Goal: Check status

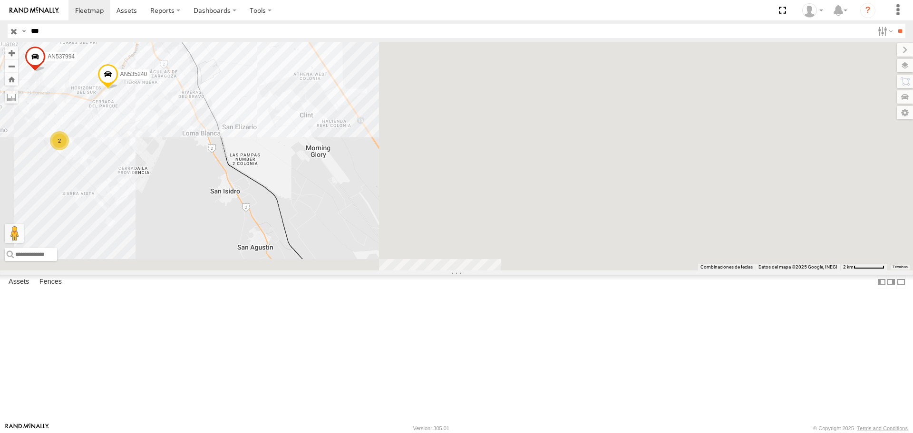
click at [287, 127] on div "795 AN535240 587 AN537994 2 2" at bounding box center [456, 156] width 913 height 228
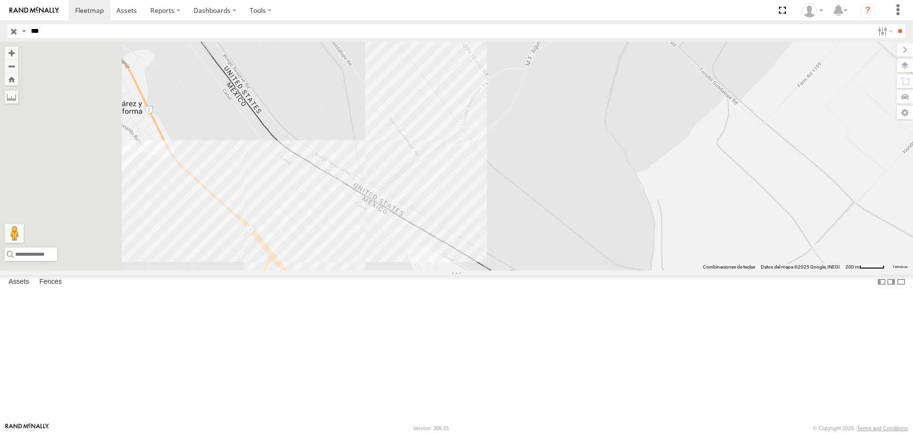
drag, startPoint x: 315, startPoint y: 338, endPoint x: 436, endPoint y: 279, distance: 134.8
click at [436, 270] on div "795 AN535240 587 AN537994" at bounding box center [456, 156] width 913 height 228
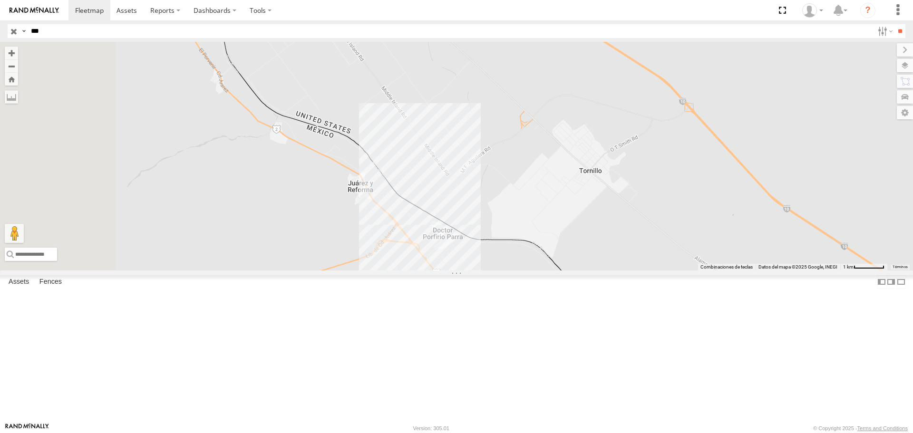
drag, startPoint x: 374, startPoint y: 247, endPoint x: 439, endPoint y: 285, distance: 75.2
click at [439, 270] on div "795 AN535240 587 AN537994" at bounding box center [456, 156] width 913 height 228
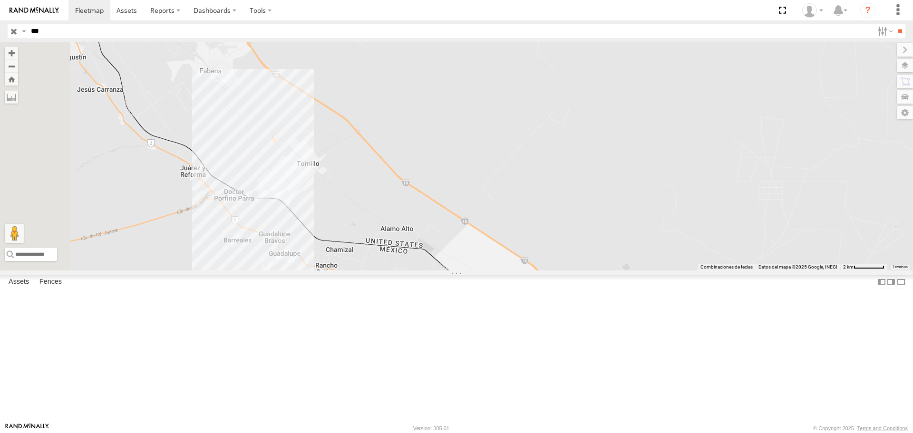
drag, startPoint x: 346, startPoint y: 180, endPoint x: 358, endPoint y: 259, distance: 80.2
click at [357, 261] on div "795 AN537994" at bounding box center [456, 156] width 913 height 228
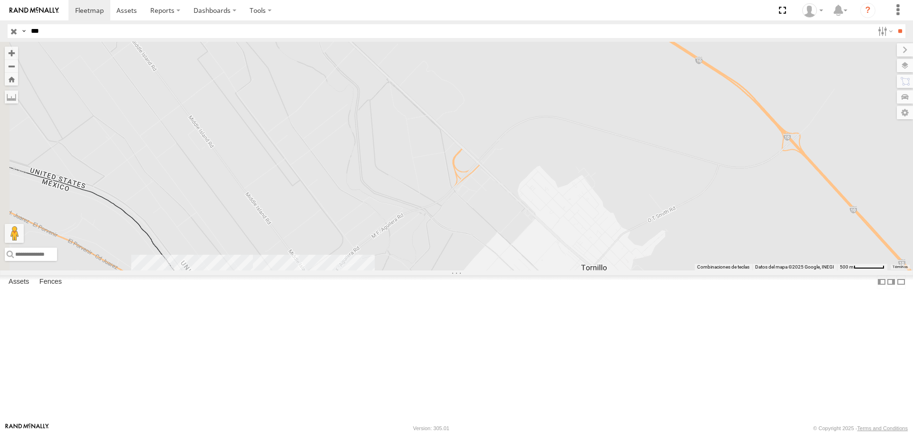
drag, startPoint x: 366, startPoint y: 218, endPoint x: 512, endPoint y: 237, distance: 147.2
click at [512, 239] on div "795 AN537994" at bounding box center [456, 156] width 913 height 228
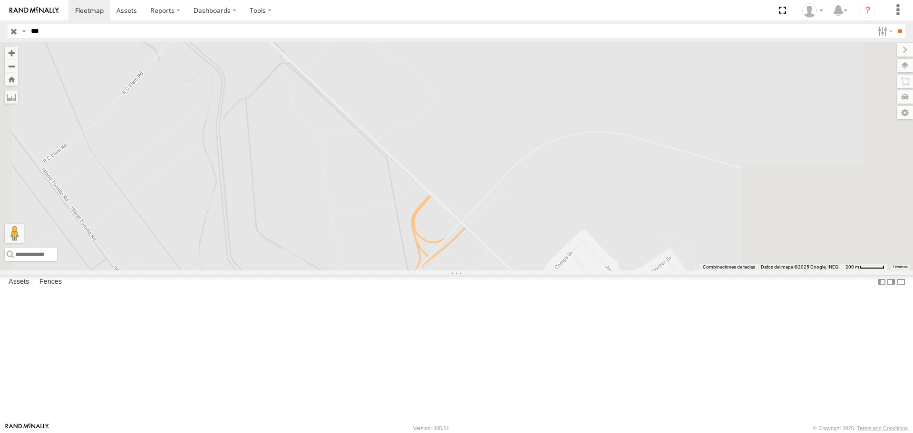
drag, startPoint x: 658, startPoint y: 186, endPoint x: 547, endPoint y: 329, distance: 181.5
click at [548, 270] on div "795 AN537994" at bounding box center [456, 156] width 913 height 228
drag, startPoint x: 413, startPoint y: 192, endPoint x: 576, endPoint y: 391, distance: 257.4
click at [576, 270] on div "795 AN537994" at bounding box center [456, 156] width 913 height 228
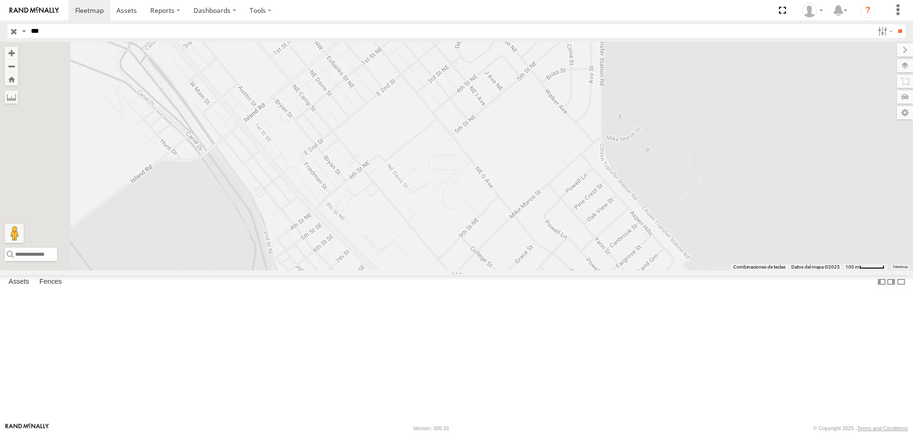
drag, startPoint x: 445, startPoint y: 172, endPoint x: 561, endPoint y: 370, distance: 229.6
click at [561, 270] on div "795 AN537994 3908" at bounding box center [456, 156] width 913 height 228
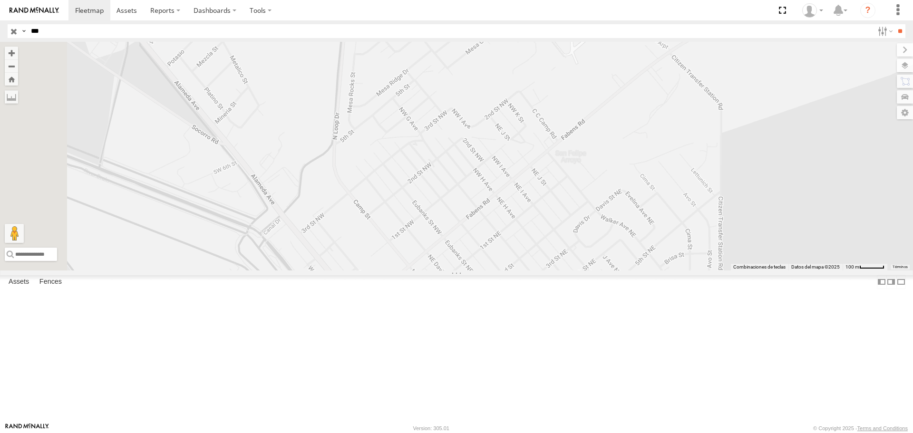
drag, startPoint x: 420, startPoint y: 215, endPoint x: 546, endPoint y: 410, distance: 231.8
click at [546, 270] on div "795 AN537994 3908" at bounding box center [456, 156] width 913 height 228
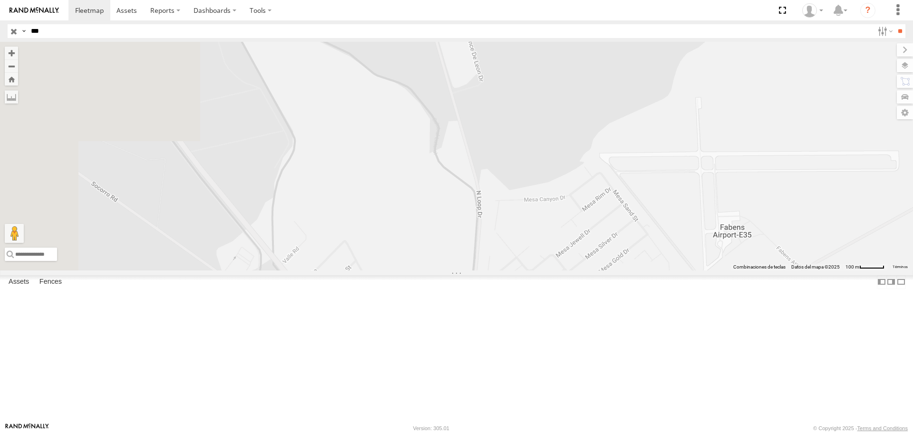
drag, startPoint x: 411, startPoint y: 192, endPoint x: 557, endPoint y: 449, distance: 295.7
click at [557, 432] on html at bounding box center [456, 216] width 913 height 433
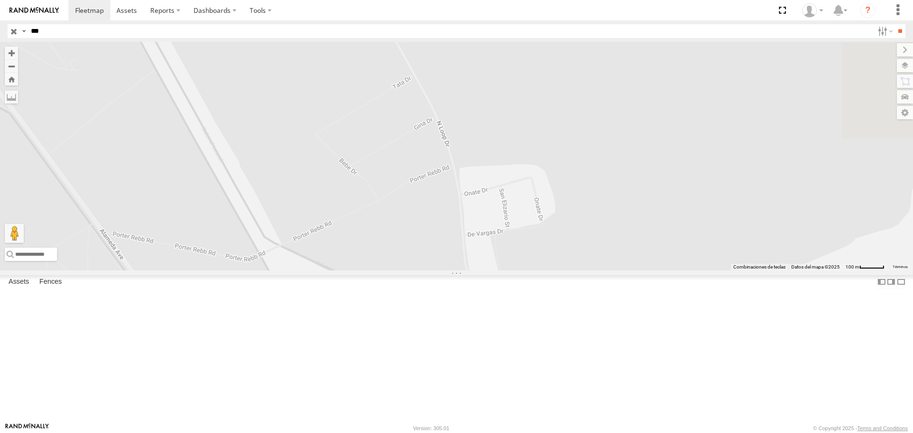
drag, startPoint x: 591, startPoint y: 209, endPoint x: 554, endPoint y: 411, distance: 204.9
click at [554, 270] on div "795 AN537994 3908" at bounding box center [456, 156] width 913 height 228
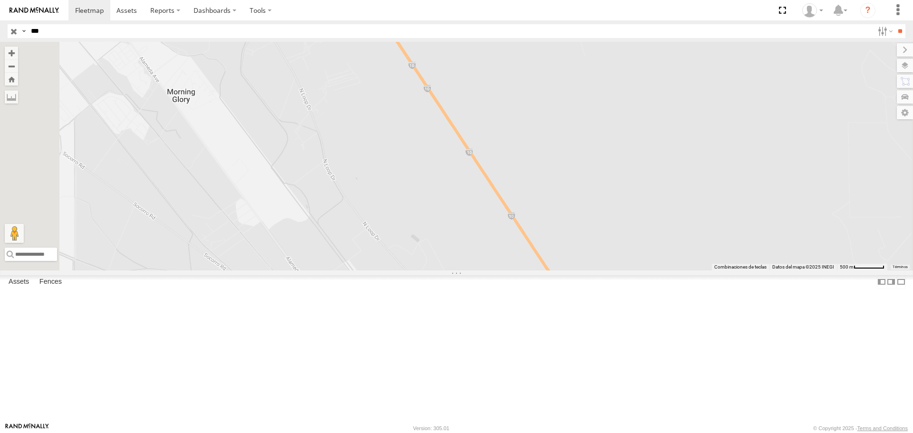
drag, startPoint x: 442, startPoint y: 192, endPoint x: 534, endPoint y: 377, distance: 206.4
click at [534, 270] on div "795 AN537994 3908" at bounding box center [456, 156] width 913 height 228
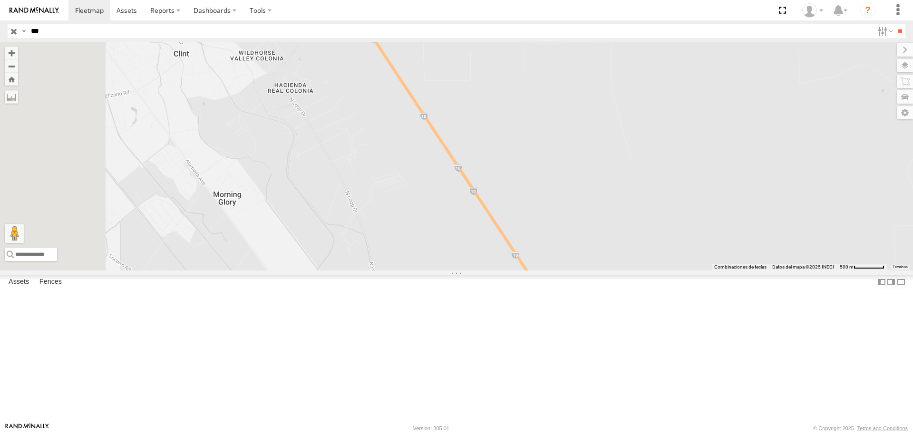
drag, startPoint x: 440, startPoint y: 237, endPoint x: 501, endPoint y: 364, distance: 140.7
click at [500, 270] on div "795 AN537994 3908" at bounding box center [456, 156] width 913 height 228
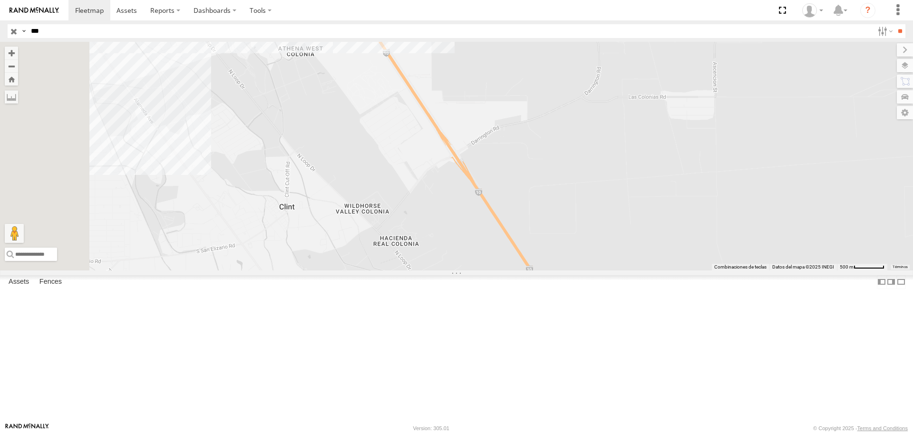
drag, startPoint x: 413, startPoint y: 219, endPoint x: 497, endPoint y: 328, distance: 137.4
click at [497, 270] on div "795 AN537994 3908" at bounding box center [456, 156] width 913 height 228
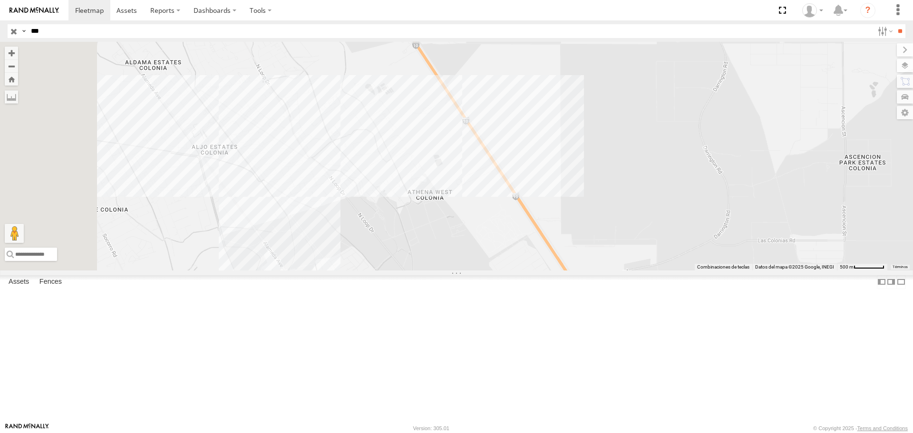
drag, startPoint x: 393, startPoint y: 206, endPoint x: 535, endPoint y: 350, distance: 202.7
click at [535, 270] on div "795 AN537994 3908" at bounding box center [456, 156] width 913 height 228
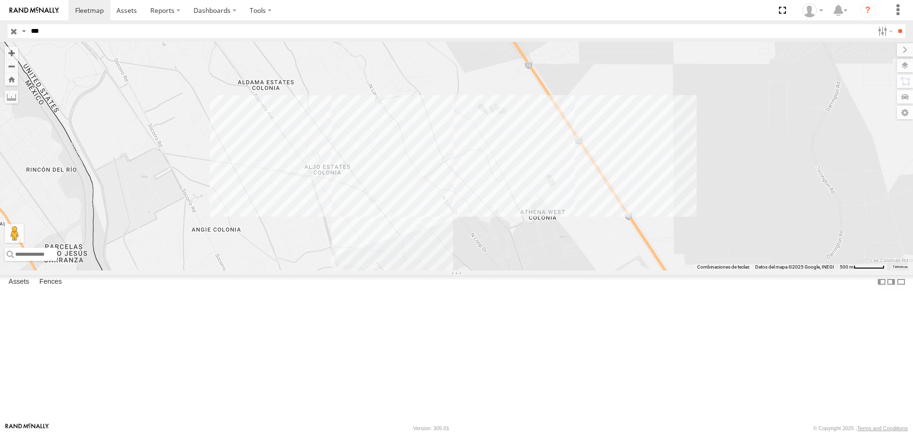
drag, startPoint x: 414, startPoint y: 198, endPoint x: 498, endPoint y: 198, distance: 83.6
click at [498, 198] on div "795 AN537994 3908" at bounding box center [456, 156] width 913 height 228
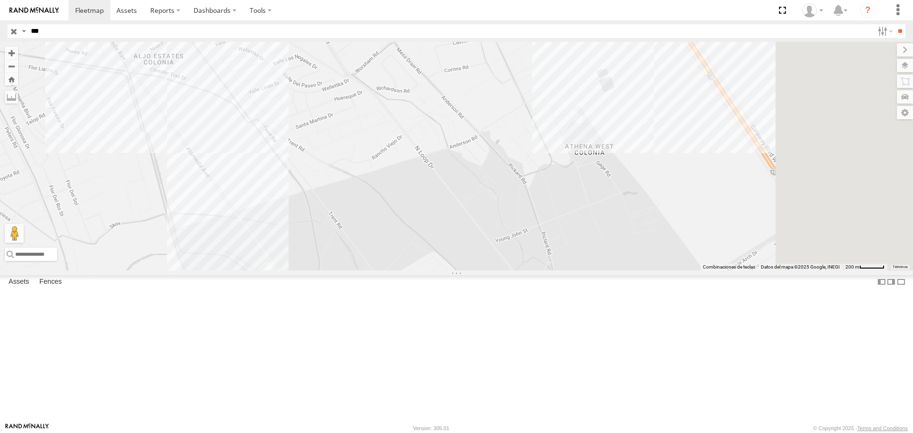
drag, startPoint x: 646, startPoint y: 335, endPoint x: 539, endPoint y: 219, distance: 158.1
click at [539, 219] on div "795 AN537994 3908" at bounding box center [456, 156] width 913 height 228
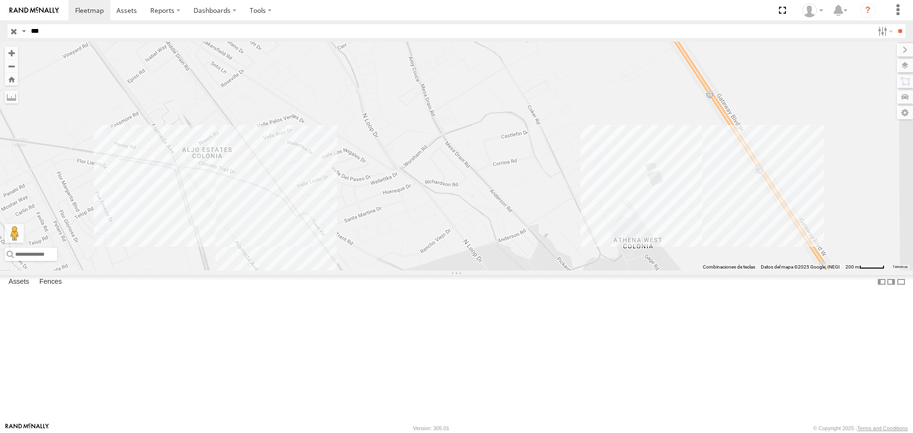
drag, startPoint x: 475, startPoint y: 162, endPoint x: 624, endPoint y: 423, distance: 300.9
click at [624, 423] on body at bounding box center [456, 216] width 913 height 433
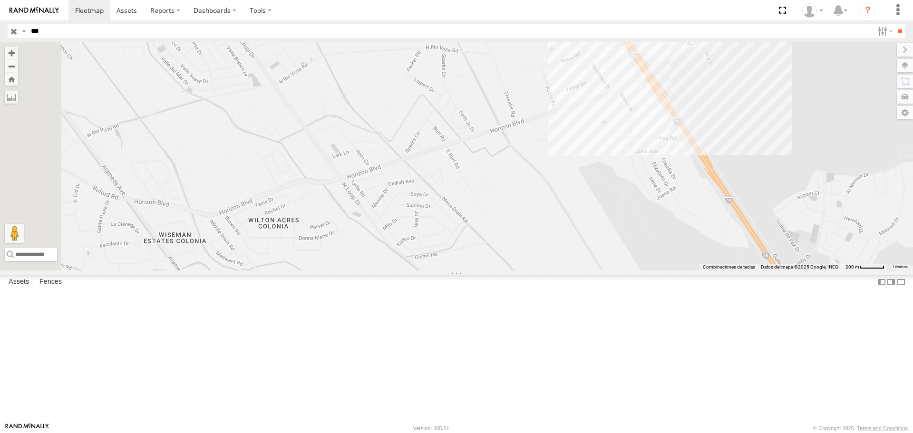
drag, startPoint x: 505, startPoint y: 227, endPoint x: 591, endPoint y: 406, distance: 198.8
click at [593, 270] on div "795 AN537994 3908" at bounding box center [456, 156] width 913 height 228
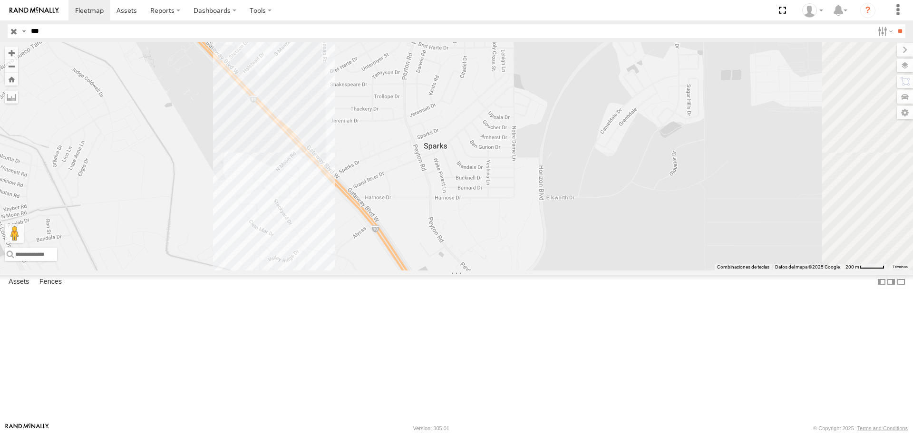
drag, startPoint x: 644, startPoint y: 198, endPoint x: 582, endPoint y: 347, distance: 161.7
click at [582, 270] on div "795 AN537994 3908 AN532390 AN535240 587" at bounding box center [456, 156] width 913 height 228
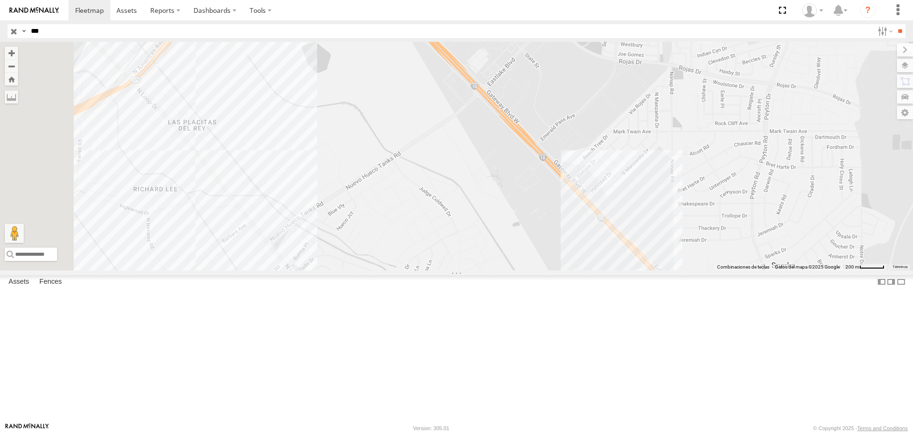
drag, startPoint x: 462, startPoint y: 328, endPoint x: 571, endPoint y: 163, distance: 198.0
click at [571, 163] on div "795 AN537994 3908 AN532390 AN535240 587" at bounding box center [456, 156] width 913 height 228
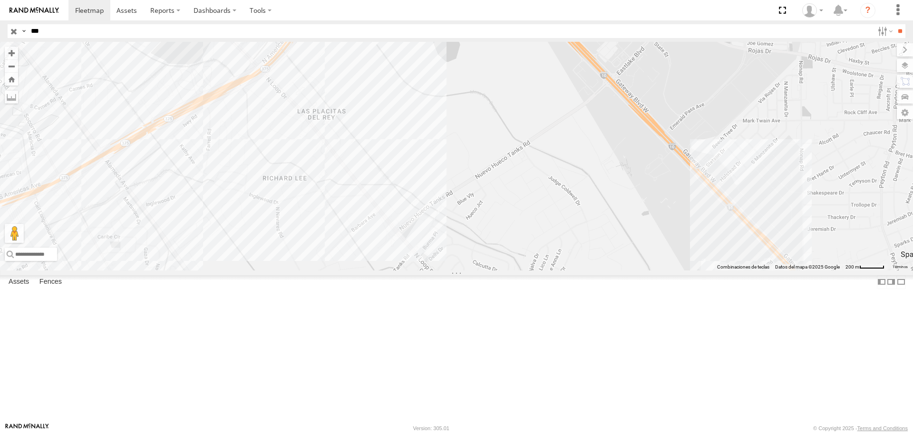
drag, startPoint x: 440, startPoint y: 189, endPoint x: 519, endPoint y: 242, distance: 95.4
click at [519, 242] on div "795 AN537994 3908 AN532390 AN535240 587" at bounding box center [456, 156] width 913 height 228
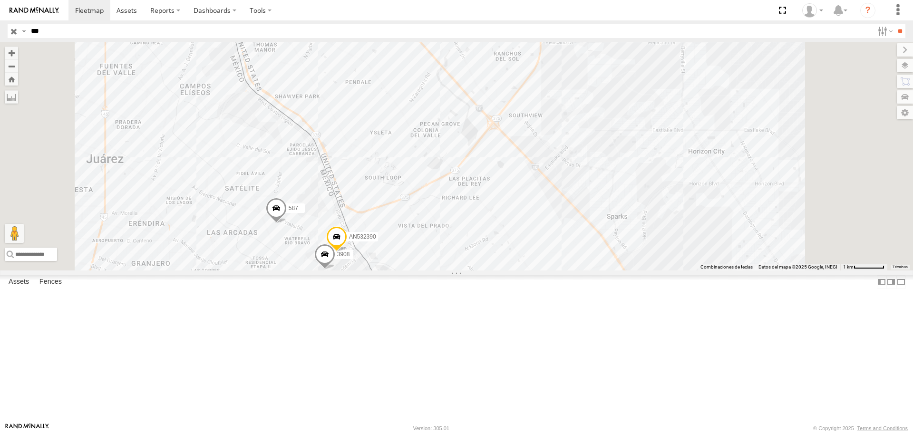
drag, startPoint x: 628, startPoint y: 170, endPoint x: 588, endPoint y: 277, distance: 114.0
click at [589, 270] on div "795 AN537994 3908 AN532390 AN535240 587" at bounding box center [456, 156] width 913 height 228
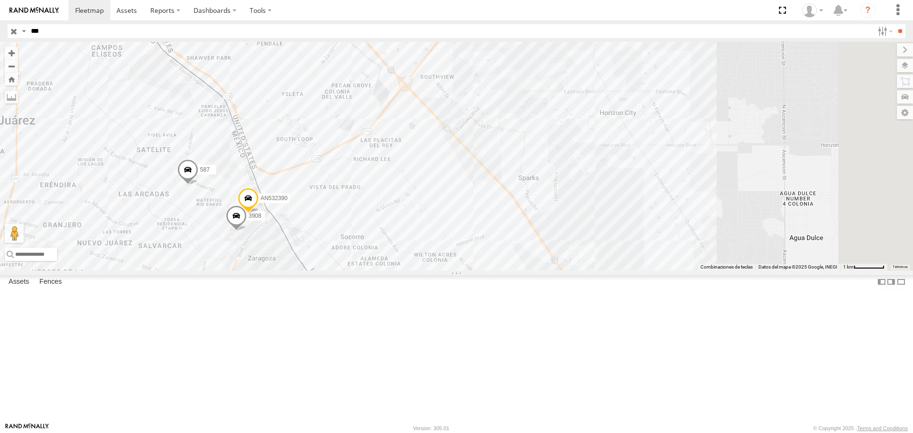
drag, startPoint x: 665, startPoint y: 289, endPoint x: 603, endPoint y: 172, distance: 132.9
click at [603, 172] on div "795 AN537994 3908 AN532390 AN535240 587" at bounding box center [456, 156] width 913 height 228
